Goal: Task Accomplishment & Management: Manage account settings

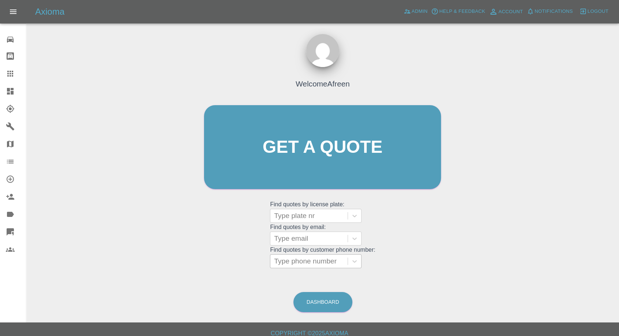
click at [299, 264] on div at bounding box center [309, 261] width 70 height 10
paste input "+447534186786"
drag, startPoint x: 287, startPoint y: 261, endPoint x: 211, endPoint y: 263, distance: 76.2
click at [218, 263] on div "Welcome Afreen Get a quote Get a quote Find quotes by license plate: Type plate…" at bounding box center [322, 161] width 252 height 221
type input "07534186786"
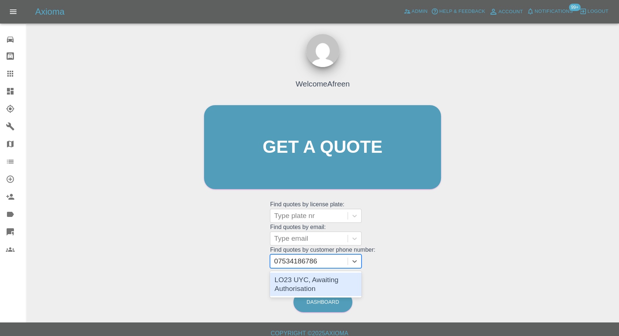
click at [315, 282] on div "LO23 UYC, Awaiting Authorisation" at bounding box center [316, 283] width 92 height 23
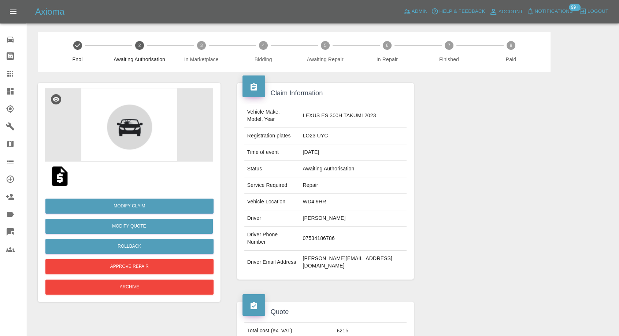
click at [329, 251] on td "davidserlin@outlook.com" at bounding box center [353, 262] width 107 height 23
click at [340, 227] on td "07534186786" at bounding box center [353, 239] width 107 height 24
copy td "07534186786"
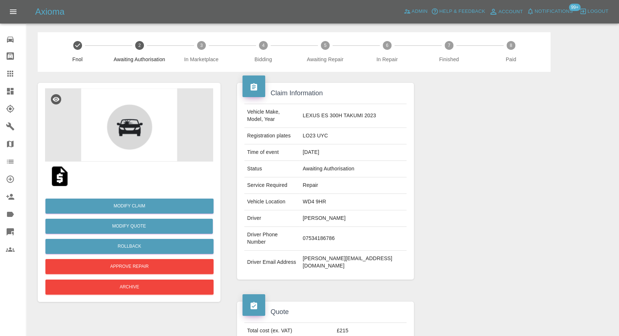
click at [483, 290] on div at bounding box center [513, 339] width 188 height 98
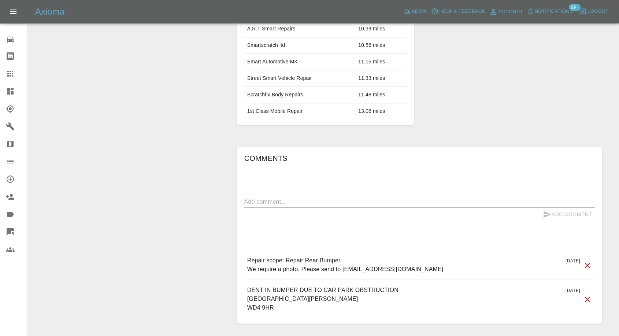
scroll to position [488, 0]
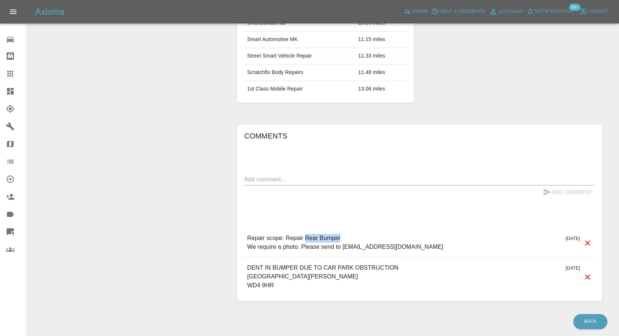
drag, startPoint x: 305, startPoint y: 215, endPoint x: 348, endPoint y: 209, distance: 42.8
click at [348, 228] on div "Repair scope: Repair Rear Bumper We require a photo. Please send to estimates@a…" at bounding box center [419, 242] width 350 height 29
copy p "Rear Bumper"
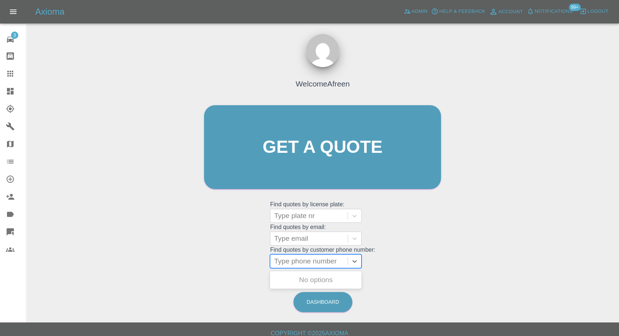
click at [299, 261] on div at bounding box center [309, 261] width 70 height 10
paste input "07534186786"
type input "07534186786"
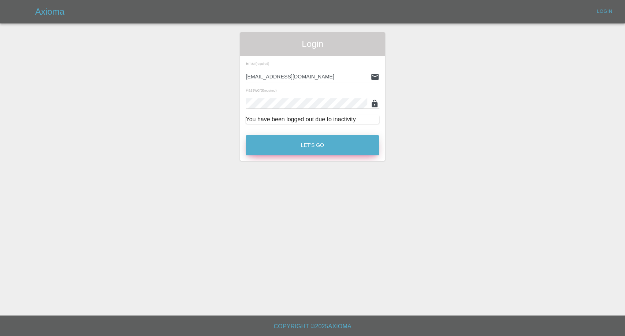
drag, startPoint x: 311, startPoint y: 133, endPoint x: 311, endPoint y: 142, distance: 9.5
click at [312, 138] on div "Let's Go" at bounding box center [312, 143] width 134 height 27
click at [327, 156] on div "Let's Go" at bounding box center [312, 143] width 134 height 27
click at [342, 131] on div "Let's Go" at bounding box center [312, 143] width 134 height 27
click at [338, 148] on button "Let's Go" at bounding box center [312, 145] width 133 height 20
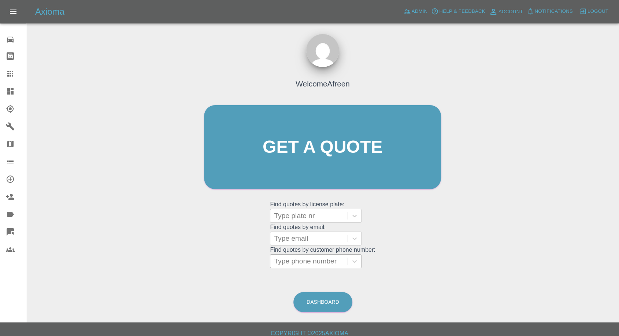
click at [298, 263] on div at bounding box center [309, 261] width 70 height 10
paste input "07534186786"
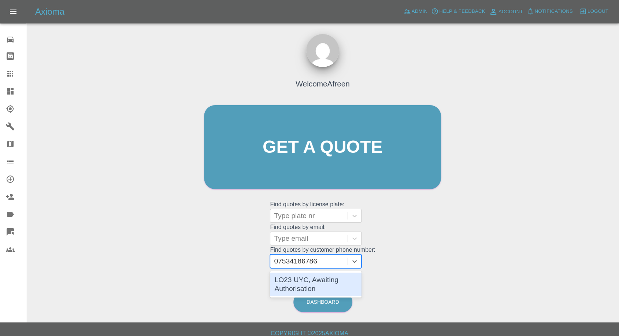
click at [279, 261] on input "07534186786" at bounding box center [296, 261] width 45 height 9
type input "07534186786"
click at [325, 280] on div "LO23 UYC, Awaiting Authorisation" at bounding box center [316, 283] width 92 height 23
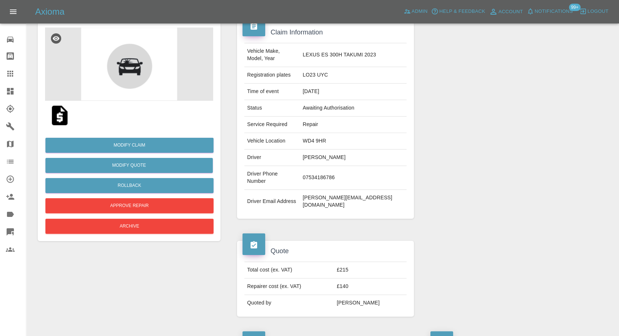
scroll to position [81, 0]
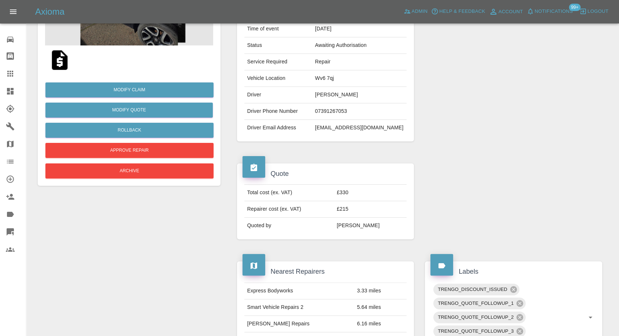
scroll to position [81, 0]
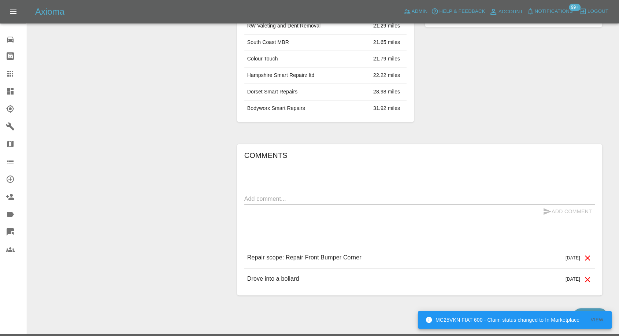
scroll to position [472, 0]
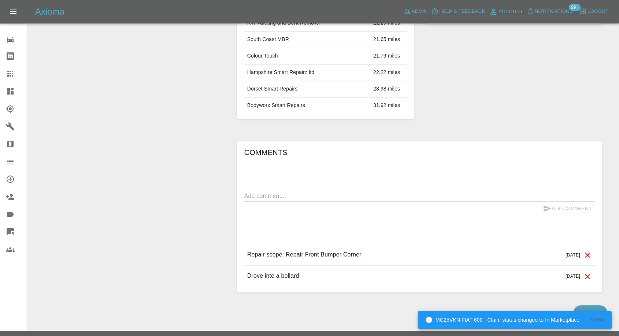
click at [275, 192] on textarea at bounding box center [419, 196] width 350 height 8
paste textarea "Permanent address is [STREET_ADDRESS][PERSON_NAME][PERSON_NAME] GB"
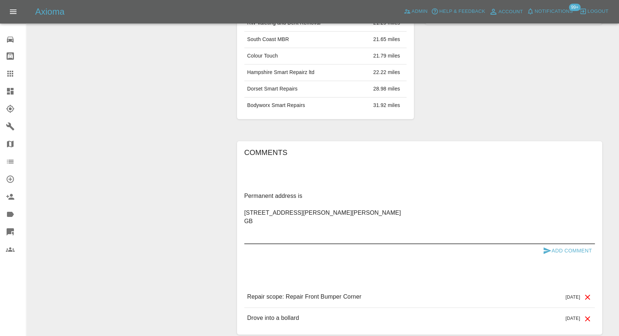
type textarea "Permanent address is [STREET_ADDRESS][PERSON_NAME][PERSON_NAME] GB"
click at [543, 246] on icon "submit" at bounding box center [547, 250] width 9 height 9
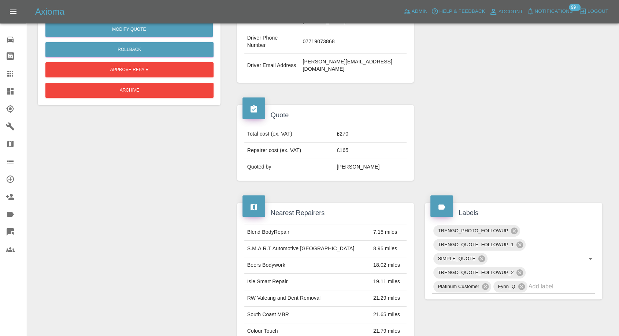
scroll to position [65, 0]
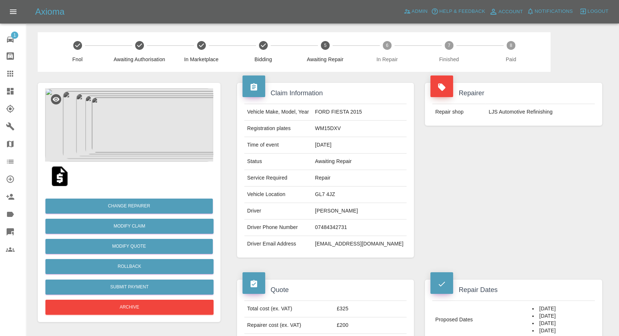
click at [341, 227] on td "07484342731" at bounding box center [359, 227] width 94 height 16
copy td "07484342731"
click at [486, 205] on div "Repairer Repair shop LJS Automotive Refinishing" at bounding box center [513, 170] width 188 height 197
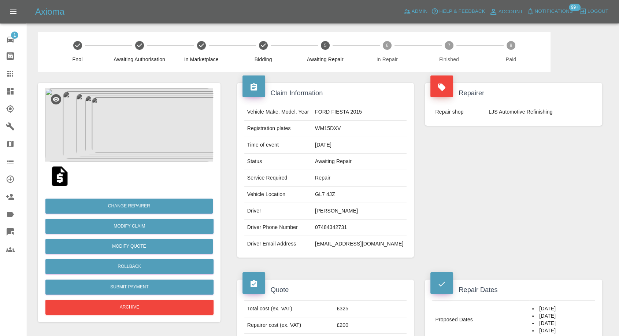
click at [328, 195] on td "GL7 4JZ" at bounding box center [359, 194] width 94 height 16
copy td "GL7 4JZ"
click at [327, 205] on td "Dawn Carpenter" at bounding box center [359, 211] width 94 height 16
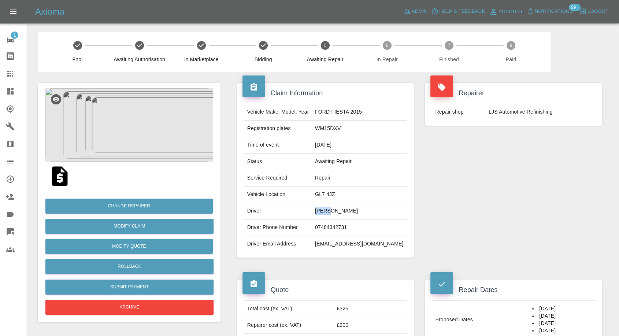
click at [327, 205] on td "Dawn Carpenter" at bounding box center [359, 211] width 94 height 16
copy td "Dawn"
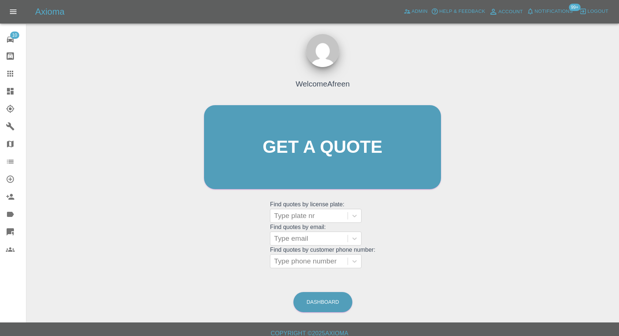
scroll to position [7, 0]
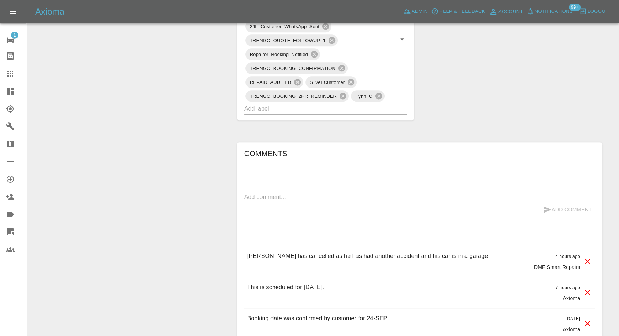
scroll to position [569, 0]
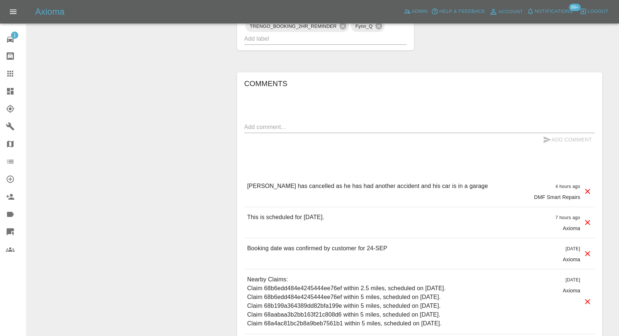
click at [298, 131] on div "x" at bounding box center [419, 127] width 350 height 12
paste textarea "I have to Cancel as my Car has to go into a repair shop"
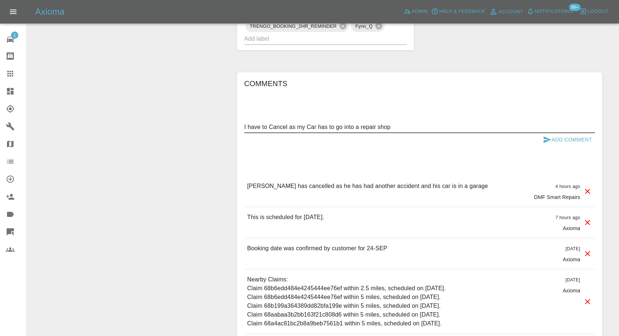
type textarea "I have to Cancel as my Car has to go into a repair shop"
click at [548, 141] on icon "submit" at bounding box center [547, 139] width 9 height 9
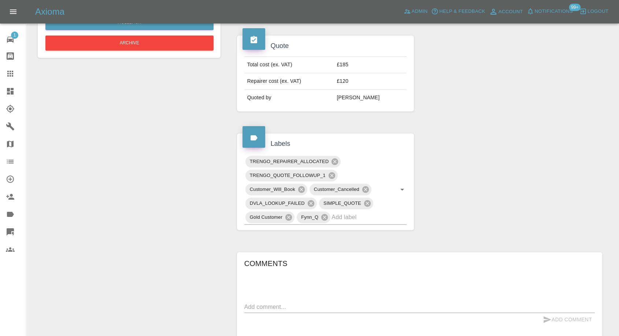
scroll to position [407, 0]
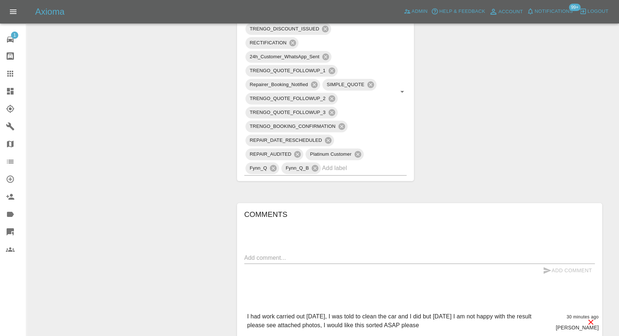
scroll to position [569, 0]
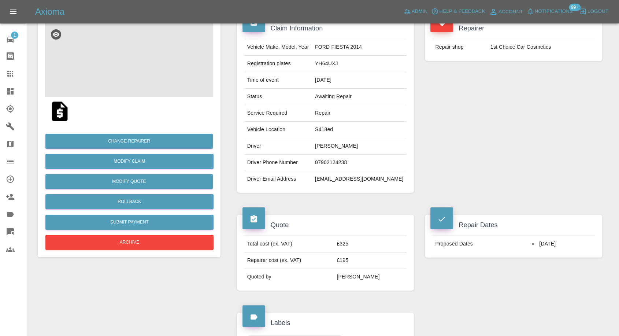
scroll to position [163, 0]
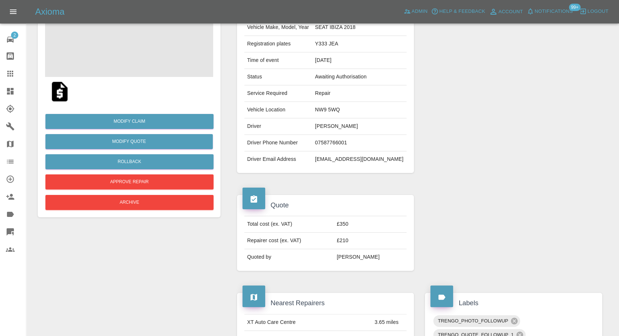
scroll to position [41, 0]
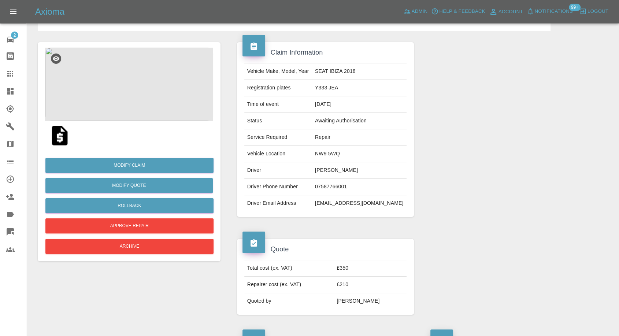
click at [135, 91] on img at bounding box center [129, 84] width 168 height 73
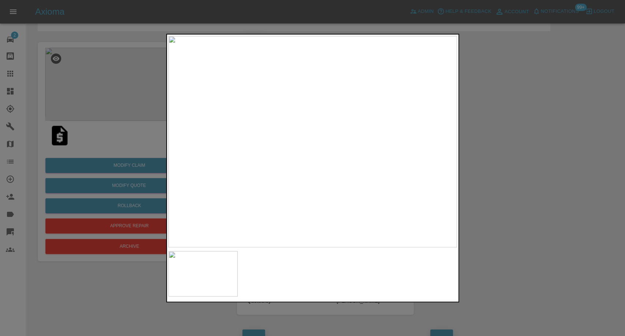
click at [541, 198] on div at bounding box center [312, 168] width 625 height 336
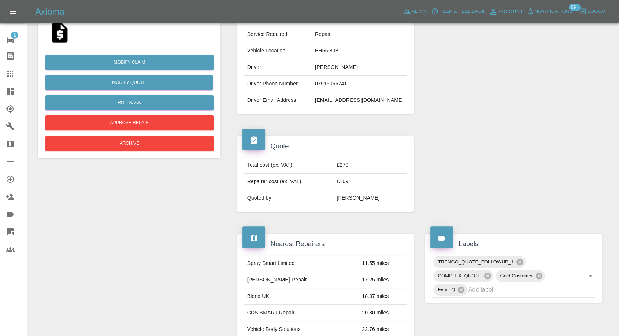
scroll to position [122, 0]
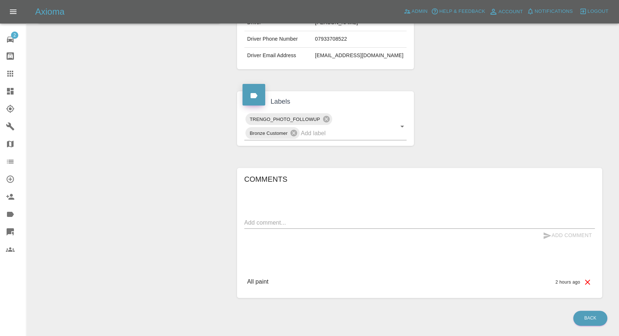
scroll to position [209, 0]
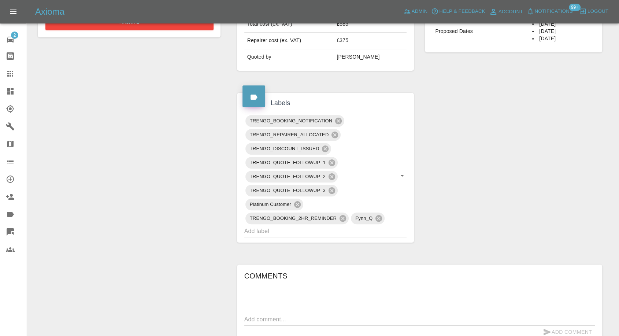
scroll to position [407, 0]
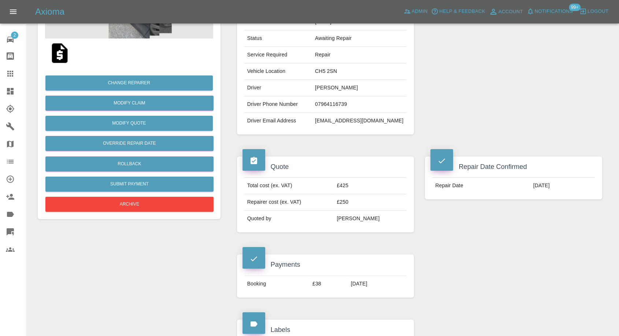
scroll to position [122, 0]
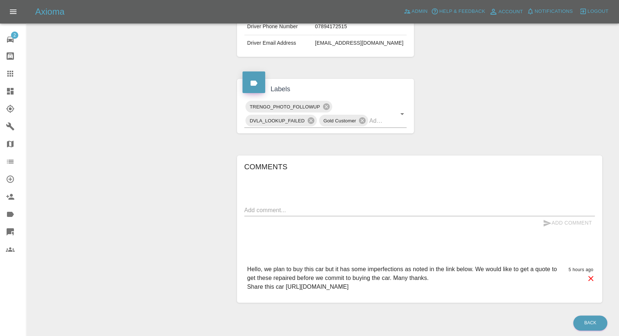
scroll to position [226, 0]
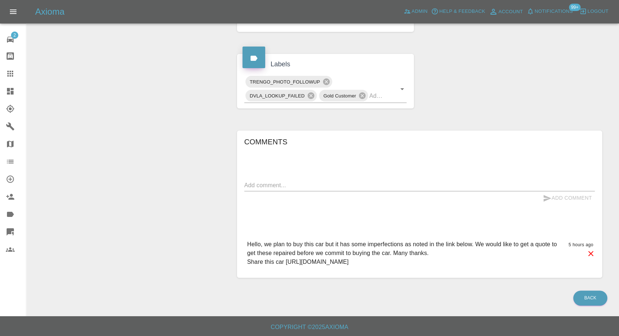
click at [351, 260] on p "Hello, we plan to buy this car but it has some imperfections as noted in the li…" at bounding box center [404, 253] width 315 height 26
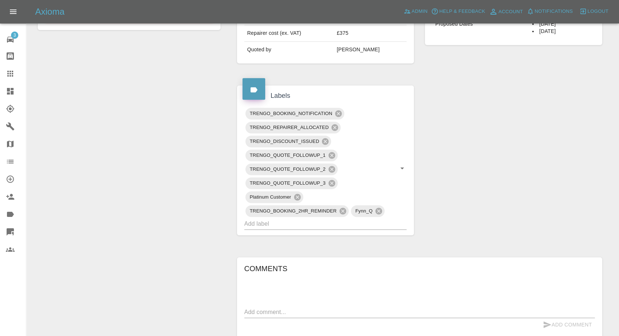
scroll to position [407, 0]
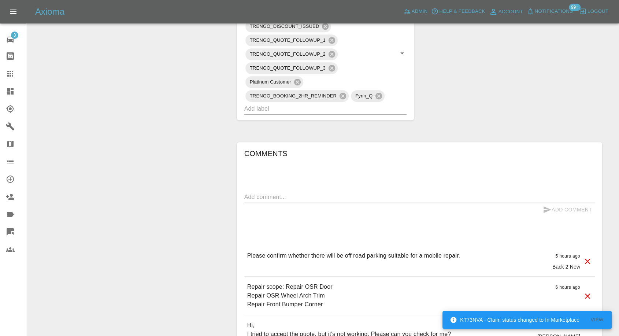
click at [314, 199] on textarea at bounding box center [419, 197] width 350 height 8
paste textarea "We have parking and I can supply electricity. But do you repair on Saturday?"
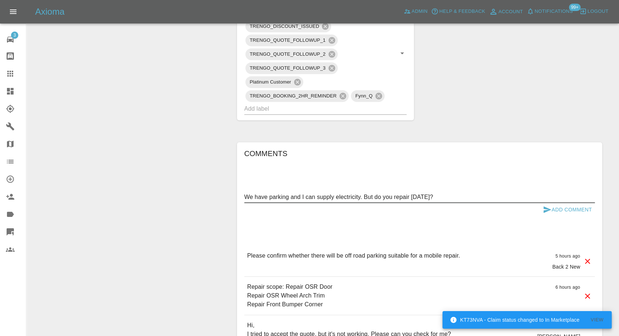
type textarea "We have parking and I can supply electricity. But do you repair on Saturday?"
click at [543, 207] on icon "submit" at bounding box center [547, 209] width 9 height 9
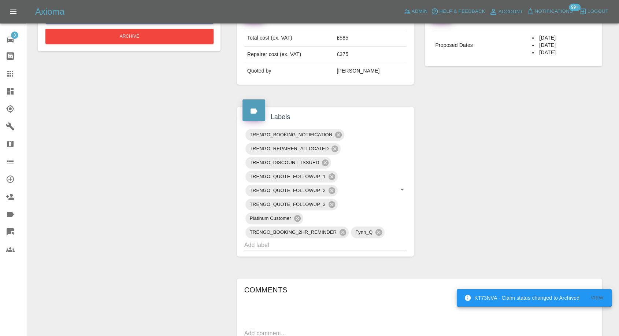
scroll to position [285, 0]
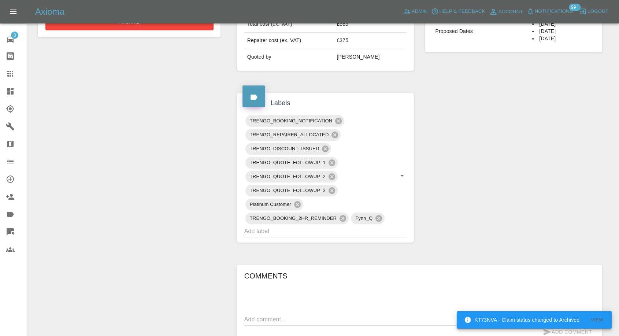
click at [448, 206] on div "Claim Information Vehicle Make, Model, Year OMODA 5 NOBLE 2025 Registration pla…" at bounding box center [419, 170] width 376 height 766
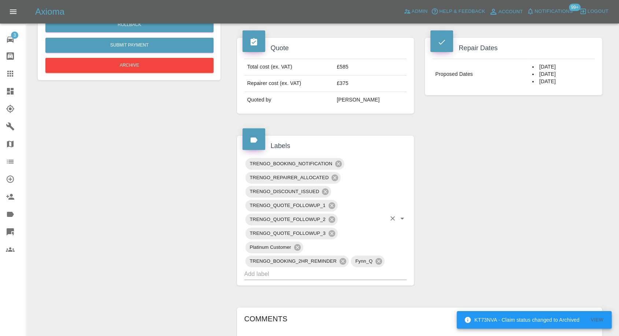
scroll to position [244, 0]
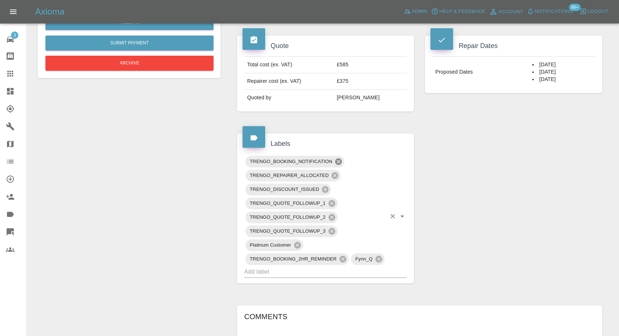
click at [336, 159] on icon at bounding box center [338, 161] width 7 height 7
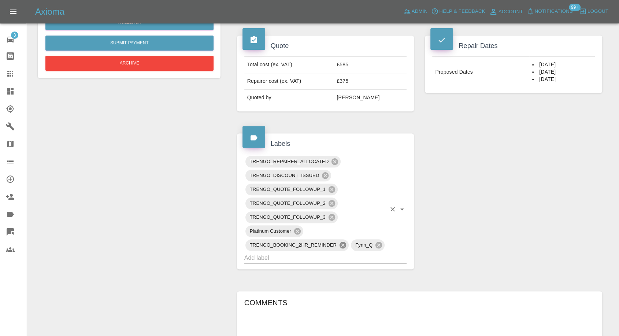
click at [344, 242] on icon at bounding box center [342, 245] width 7 height 7
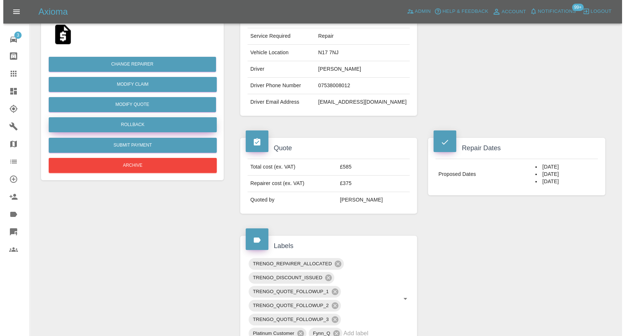
scroll to position [81, 0]
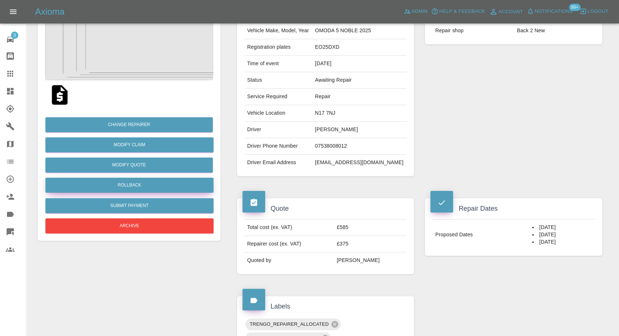
click at [136, 187] on button "Rollback" at bounding box center [129, 185] width 168 height 15
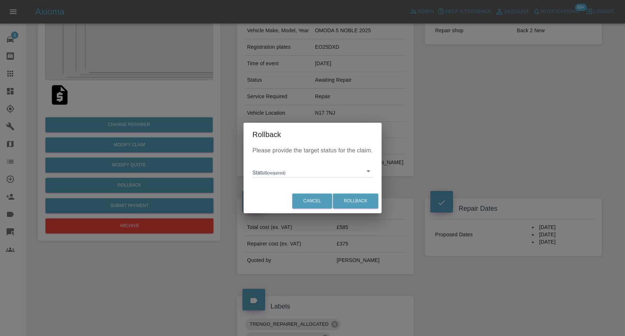
click at [285, 176] on body "Axioma Admin Help & Feedback Account Notifications 99+ Logout 3 Repair home Bod…" at bounding box center [312, 342] width 625 height 847
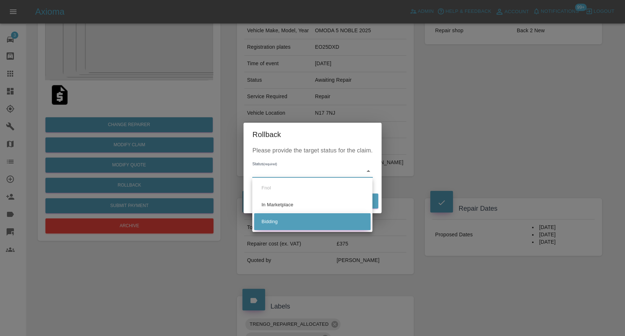
click at [282, 220] on li "Bidding" at bounding box center [312, 221] width 116 height 17
type input "bidding"
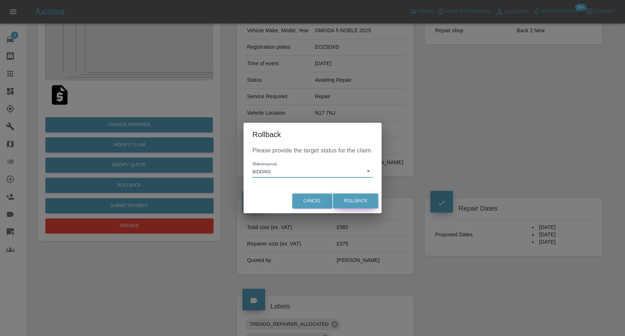
click at [357, 204] on button "Rollback" at bounding box center [355, 200] width 45 height 15
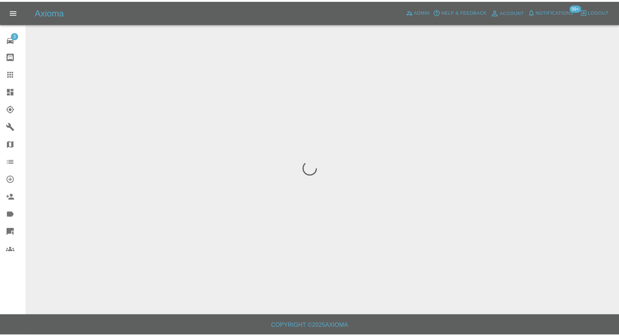
scroll to position [0, 0]
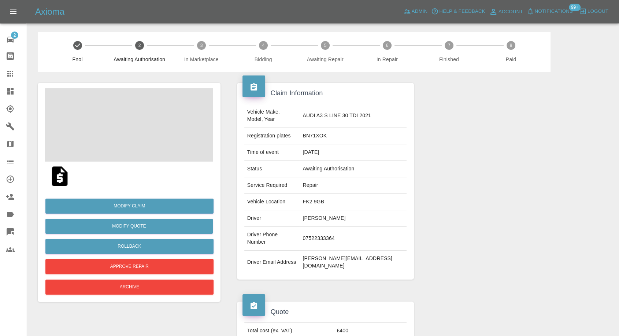
click at [60, 177] on img at bounding box center [59, 175] width 23 height 23
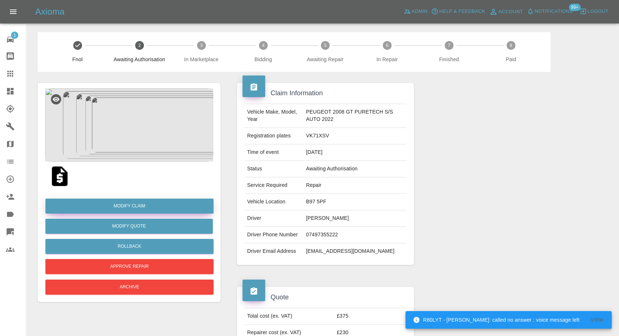
click at [132, 203] on link "Modify Claim" at bounding box center [129, 205] width 168 height 15
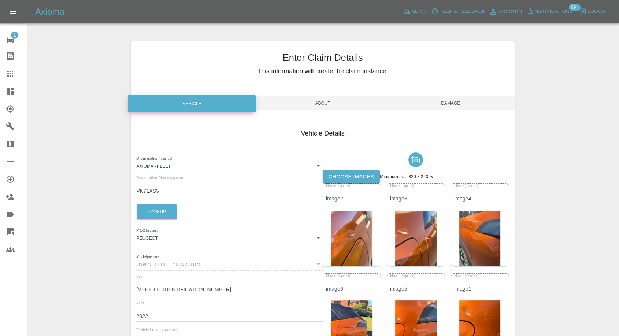
click at [346, 173] on label "Choose images" at bounding box center [351, 177] width 57 height 14
click at [0, 0] on input "Choose images" at bounding box center [0, 0] width 0 height 0
click at [359, 174] on label "Choose images" at bounding box center [351, 177] width 57 height 14
click at [0, 0] on input "Choose images" at bounding box center [0, 0] width 0 height 0
click at [360, 177] on label "Choose images" at bounding box center [351, 177] width 57 height 14
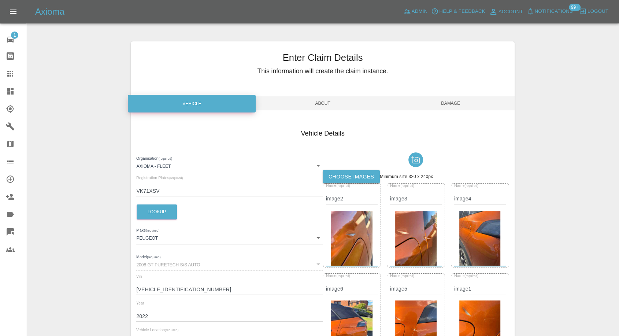
click at [0, 0] on input "Choose images" at bounding box center [0, 0] width 0 height 0
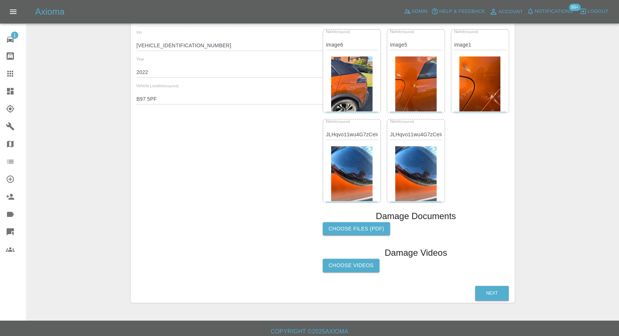
scroll to position [122, 0]
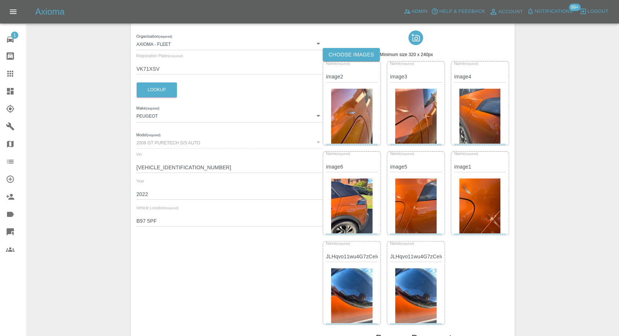
click at [352, 52] on label "Choose images" at bounding box center [351, 55] width 57 height 14
click at [0, 0] on input "Choose images" at bounding box center [0, 0] width 0 height 0
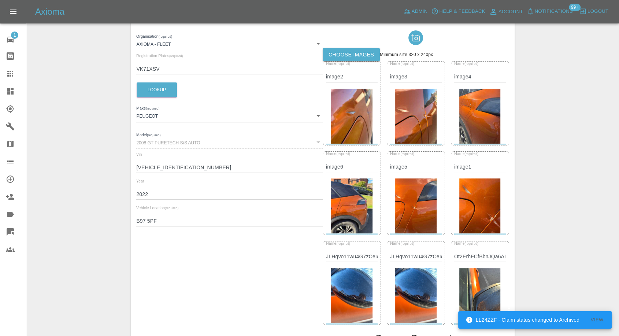
scroll to position [0, 0]
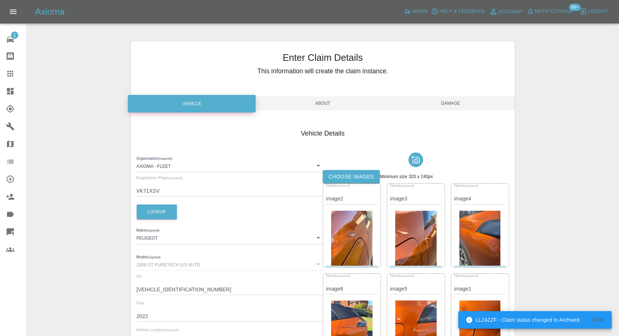
click at [461, 105] on span "Damage" at bounding box center [451, 103] width 128 height 14
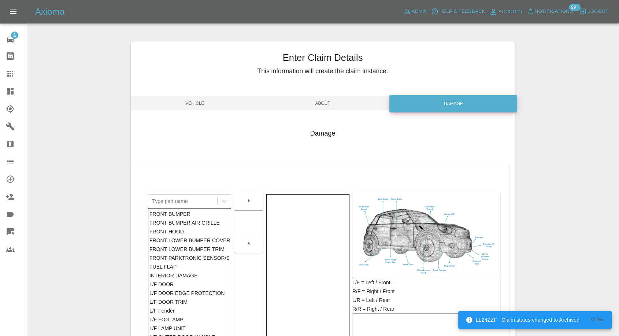
scroll to position [117, 0]
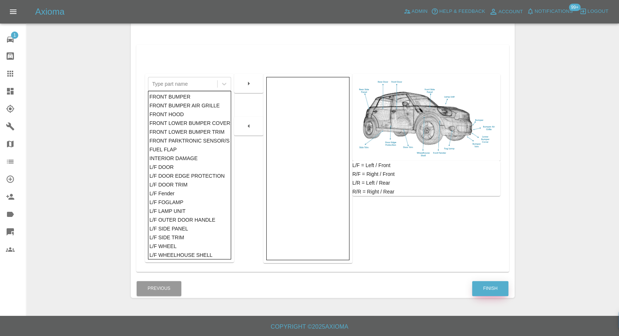
click at [486, 288] on button "Finish" at bounding box center [490, 288] width 36 height 15
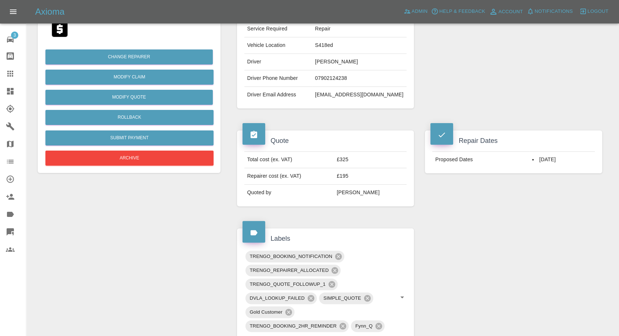
scroll to position [81, 0]
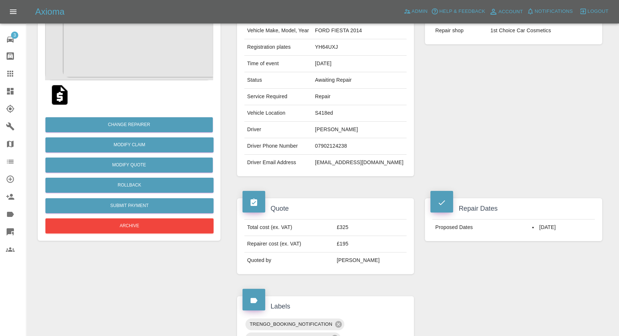
click at [59, 93] on img at bounding box center [59, 94] width 23 height 23
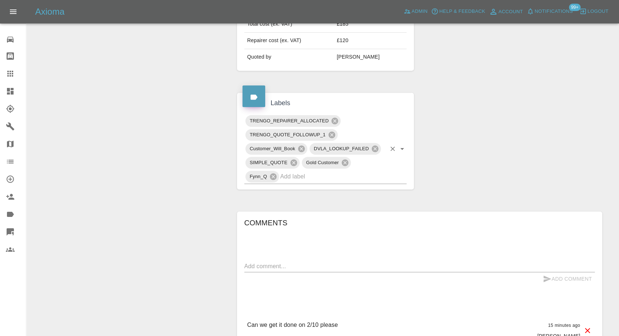
scroll to position [407, 0]
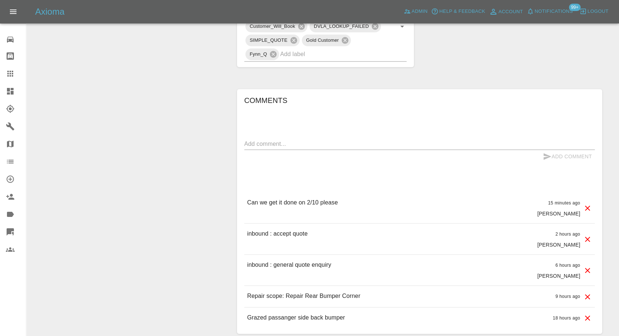
click at [316, 143] on textarea at bounding box center [419, 144] width 350 height 8
paste textarea "I can only do Thursdays and Fridays , so 2/10 is easy for me"
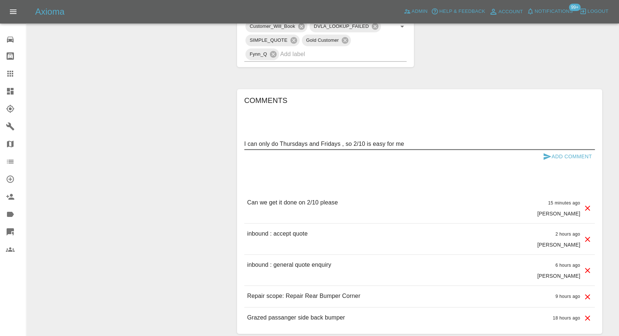
type textarea "I can only do Thursdays and Fridays , so 2/10 is easy for me"
click at [543, 158] on icon "submit" at bounding box center [547, 156] width 8 height 7
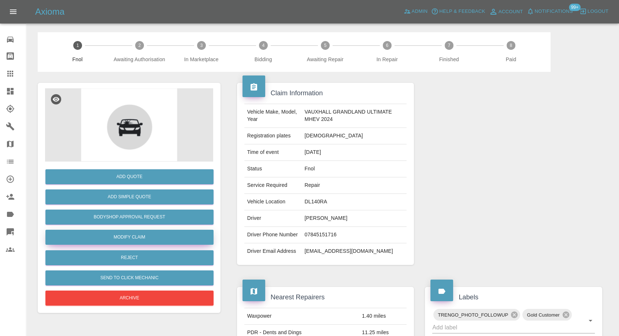
drag, startPoint x: 131, startPoint y: 239, endPoint x: 146, endPoint y: 235, distance: 15.8
click at [131, 239] on link "Modify Claim" at bounding box center [129, 237] width 168 height 15
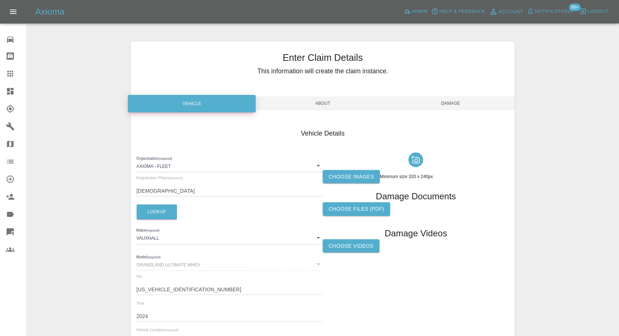
click at [349, 186] on div "Choose images Minimum size 320 x 240px Damage Documents Choose files (pdf) Dama…" at bounding box center [416, 251] width 186 height 205
click at [356, 175] on label "Choose images" at bounding box center [351, 177] width 57 height 14
click at [0, 0] on input "Choose images" at bounding box center [0, 0] width 0 height 0
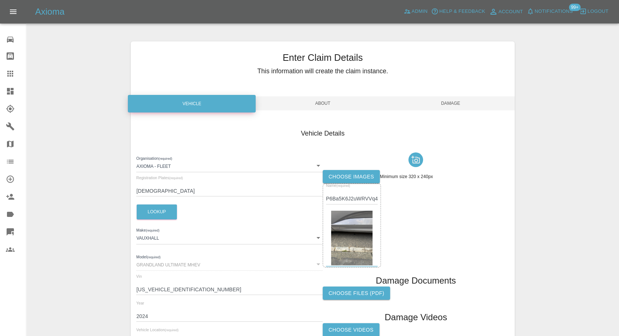
click at [460, 94] on div "Enter Claim Details This information will create the claim instance. Vehicle Ab…" at bounding box center [322, 210] width 383 height 339
click at [454, 118] on div "Vehicle Details Organisation (required) Axioma - Fleet 5e6b5a8122cd0a001728b604…" at bounding box center [322, 240] width 383 height 245
click at [457, 104] on span "Damage" at bounding box center [451, 103] width 128 height 14
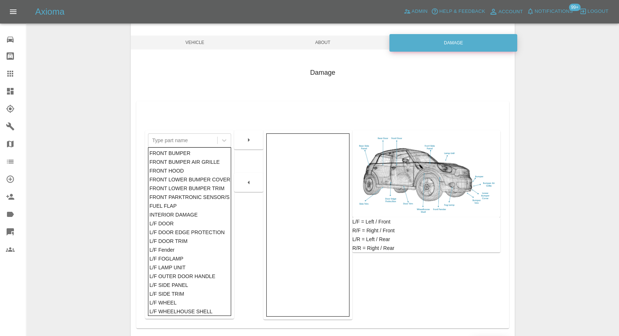
scroll to position [117, 0]
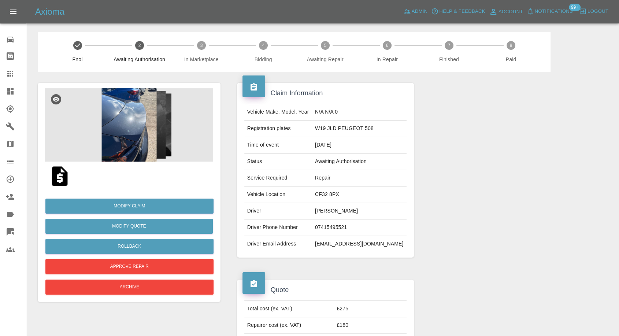
click at [127, 123] on img at bounding box center [129, 124] width 168 height 73
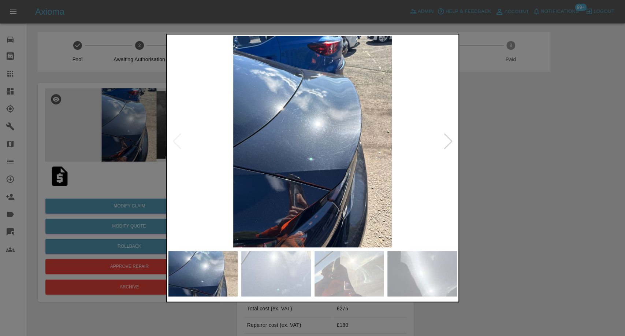
click at [292, 263] on img at bounding box center [276, 273] width 70 height 45
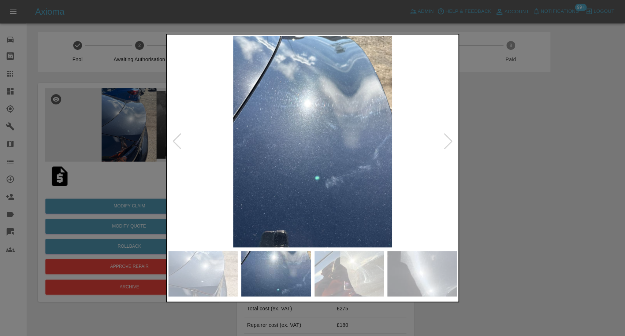
click at [360, 280] on img at bounding box center [350, 273] width 70 height 45
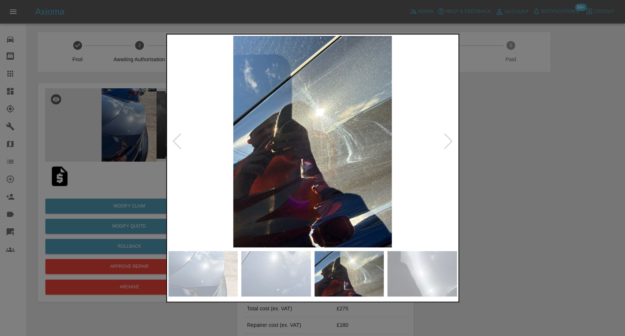
click at [455, 281] on img at bounding box center [422, 273] width 70 height 45
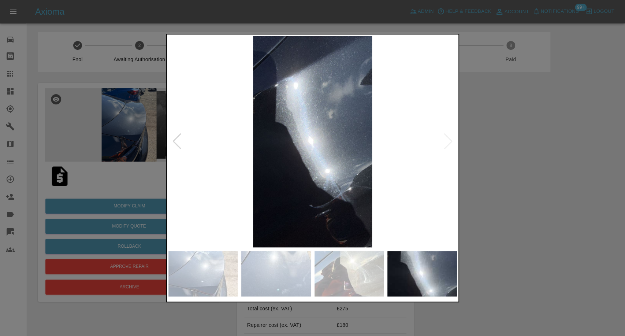
click at [305, 266] on img at bounding box center [276, 273] width 70 height 45
